Goal: Use online tool/utility: Use online tool/utility

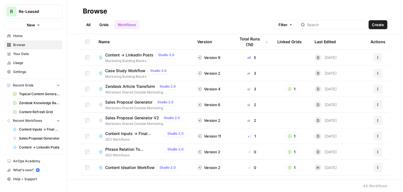
click at [120, 85] on span "Zendesk Article Transform" at bounding box center [130, 86] width 50 height 6
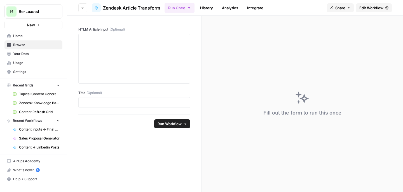
click at [377, 6] on span "Edit Workflow" at bounding box center [372, 8] width 24 height 6
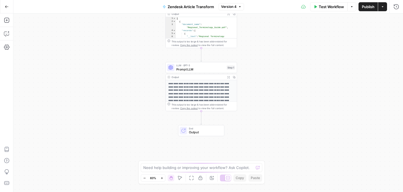
drag, startPoint x: 274, startPoint y: 124, endPoint x: 267, endPoint y: 76, distance: 48.4
click at [267, 76] on div "Workflow Set Inputs Inputs Get Knowledge Base File Get Knowledge Base File Step…" at bounding box center [208, 102] width 390 height 178
click at [188, 70] on span "Prompt LLM" at bounding box center [200, 68] width 48 height 5
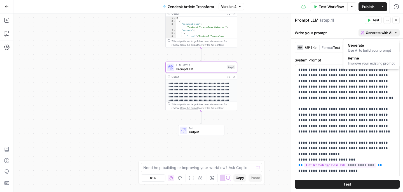
click at [387, 33] on span "Generate with AI" at bounding box center [379, 32] width 27 height 5
